Goal: Task Accomplishment & Management: Use online tool/utility

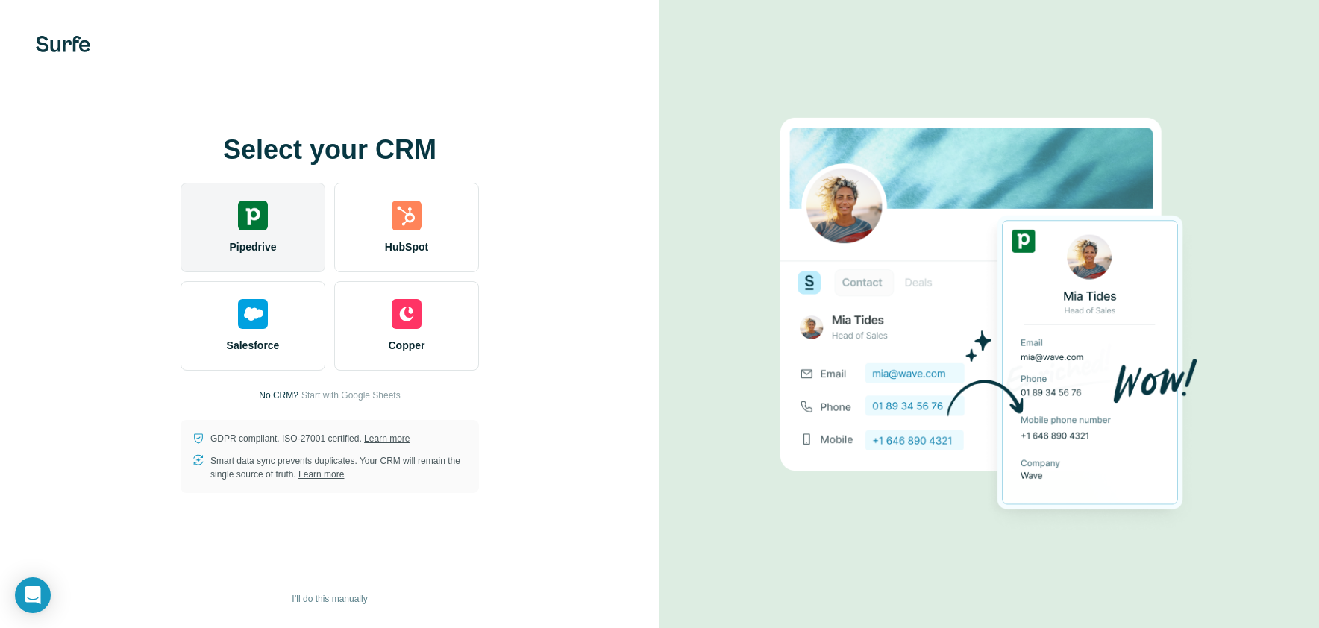
click at [237, 225] on div "Pipedrive" at bounding box center [253, 228] width 145 height 90
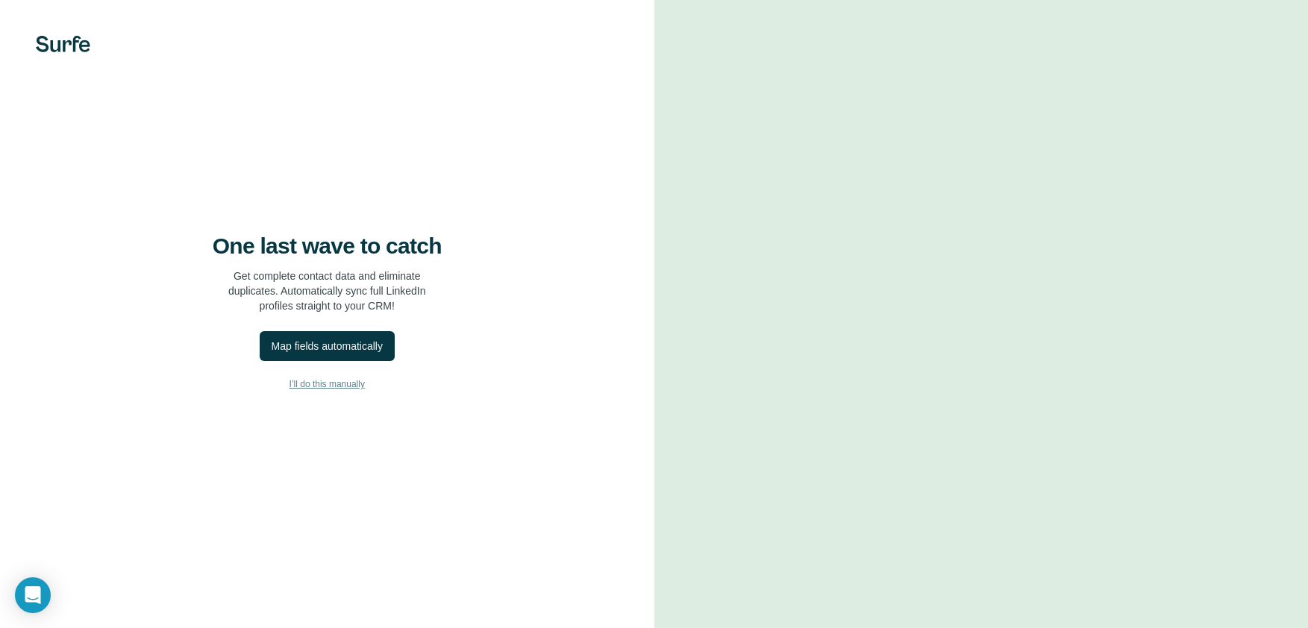
click at [334, 391] on span "I’ll do this manually" at bounding box center [326, 384] width 75 height 13
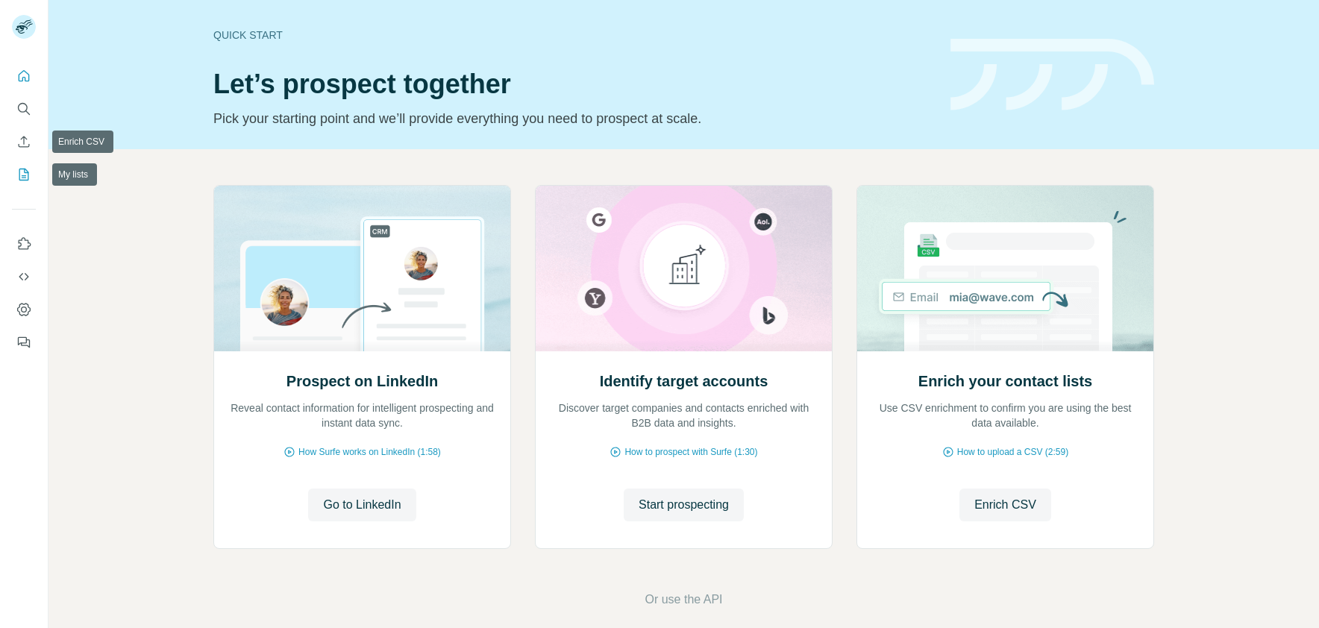
drag, startPoint x: 21, startPoint y: 146, endPoint x: 19, endPoint y: 172, distance: 25.4
click at [19, 172] on nav at bounding box center [24, 125] width 24 height 125
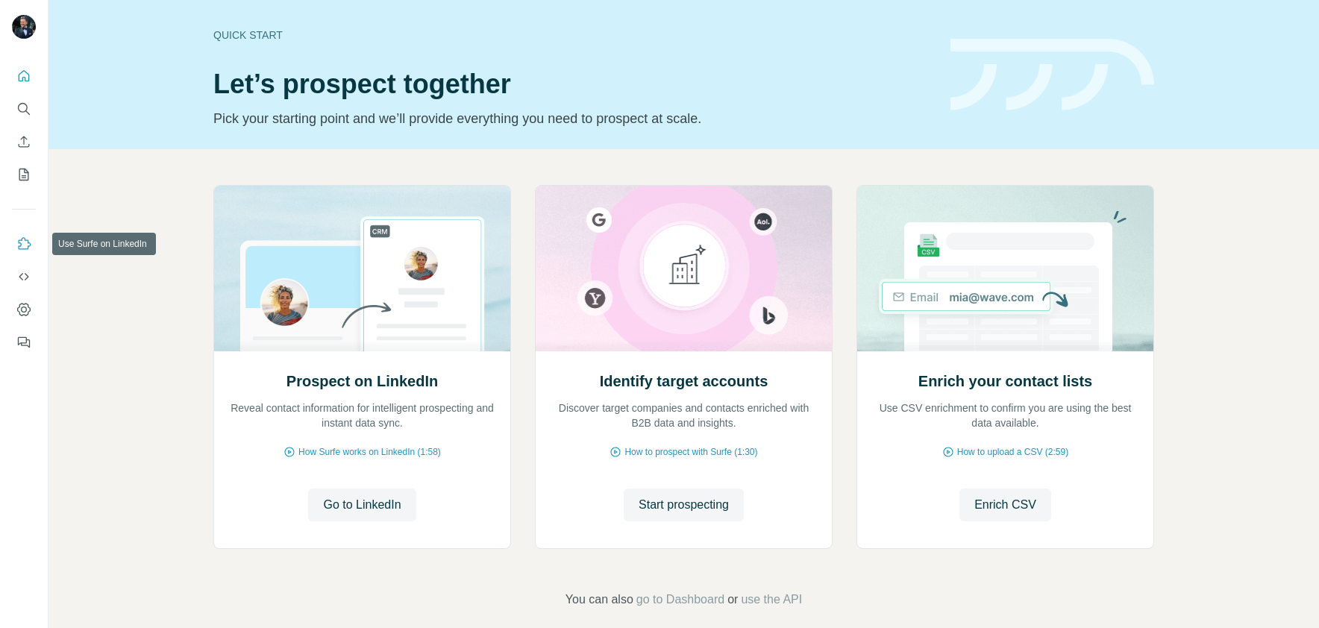
click at [26, 244] on icon "Use Surfe on LinkedIn" at bounding box center [23, 244] width 15 height 15
click at [25, 308] on icon "Dashboard" at bounding box center [23, 309] width 15 height 15
